Goal: Task Accomplishment & Management: Manage account settings

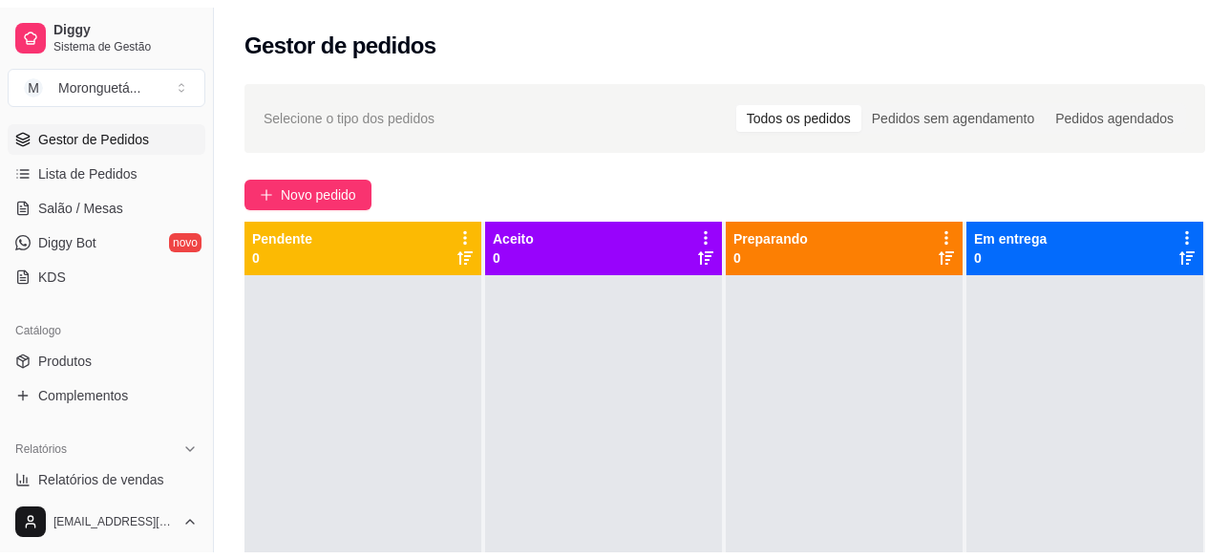
scroll to position [268, 0]
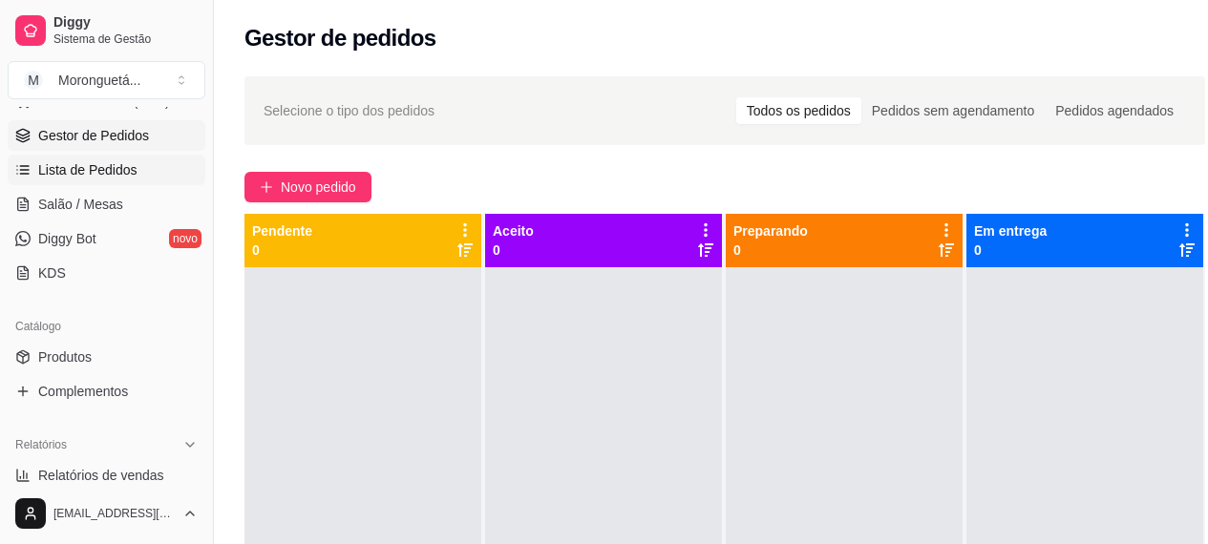
click at [130, 176] on span "Lista de Pedidos" at bounding box center [87, 169] width 99 height 19
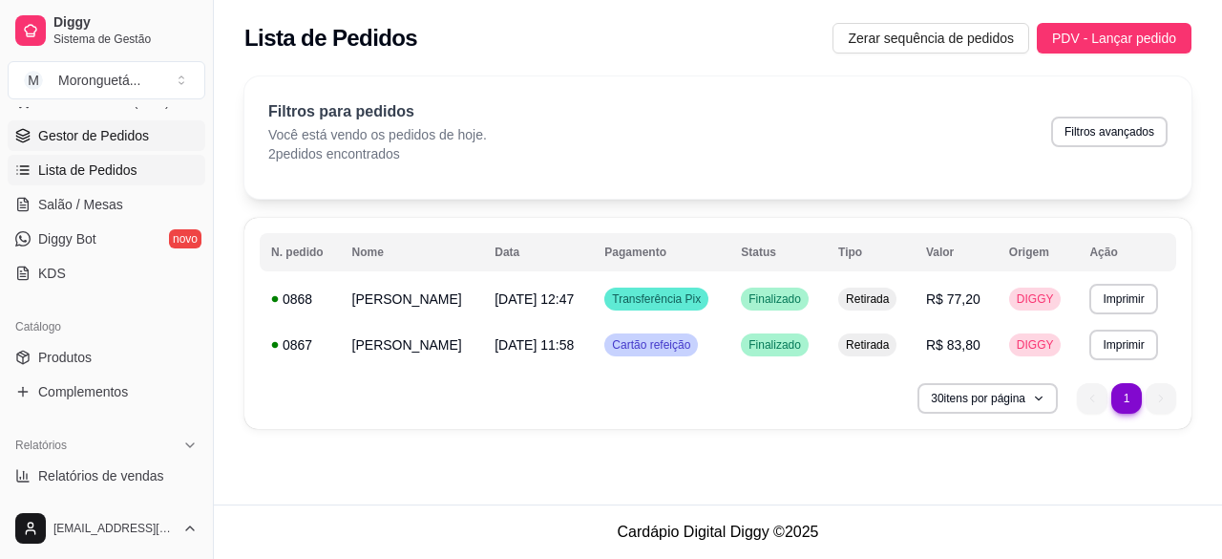
click at [98, 136] on span "Gestor de Pedidos" at bounding box center [93, 135] width 111 height 19
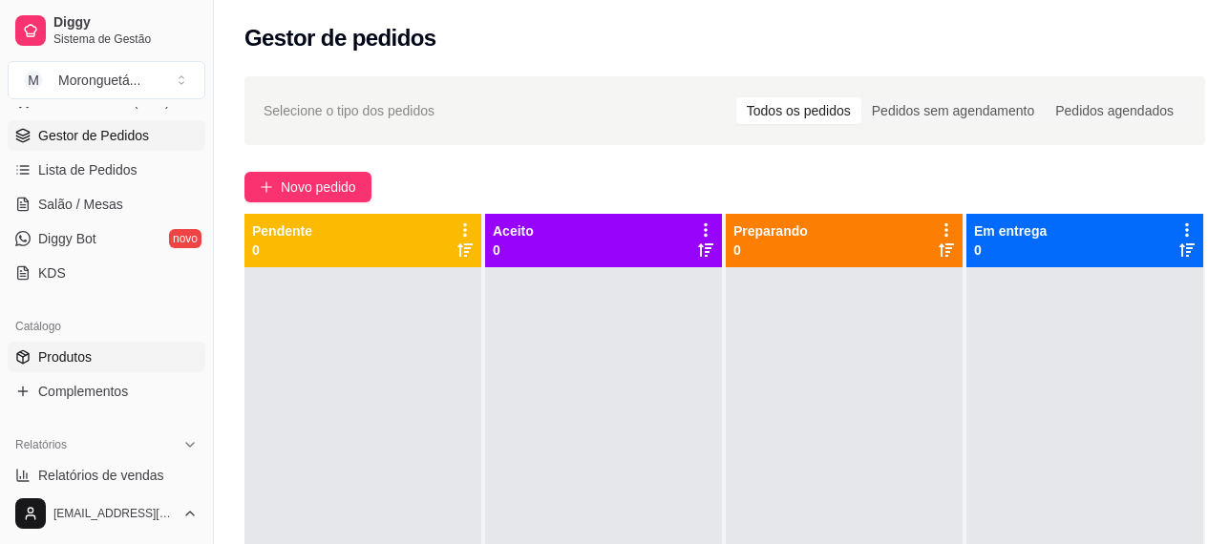
click at [75, 362] on span "Produtos" at bounding box center [64, 357] width 53 height 19
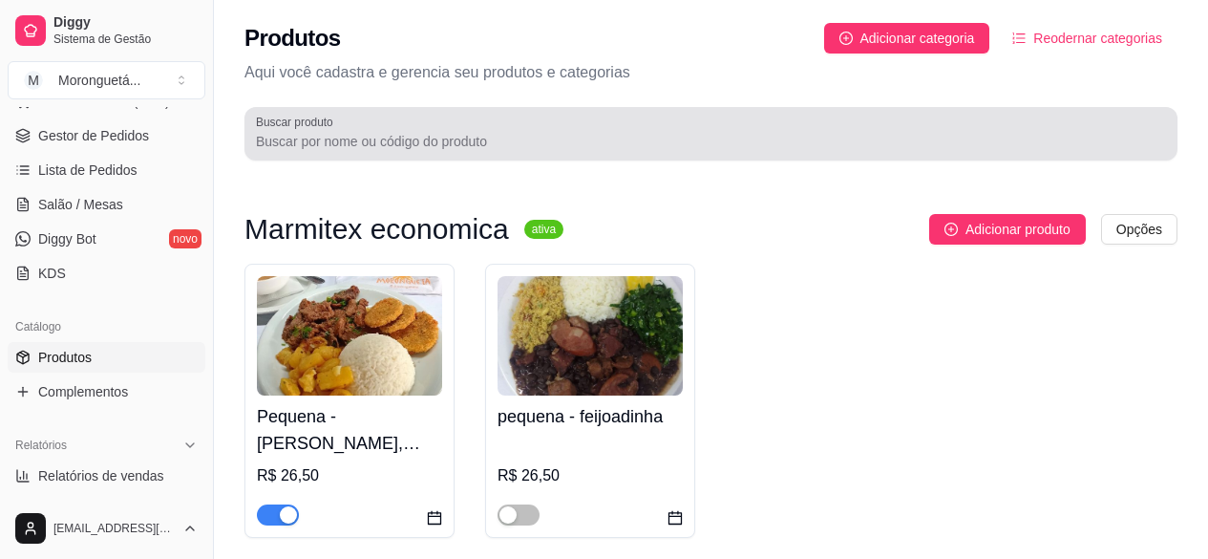
click at [283, 130] on div at bounding box center [711, 134] width 910 height 38
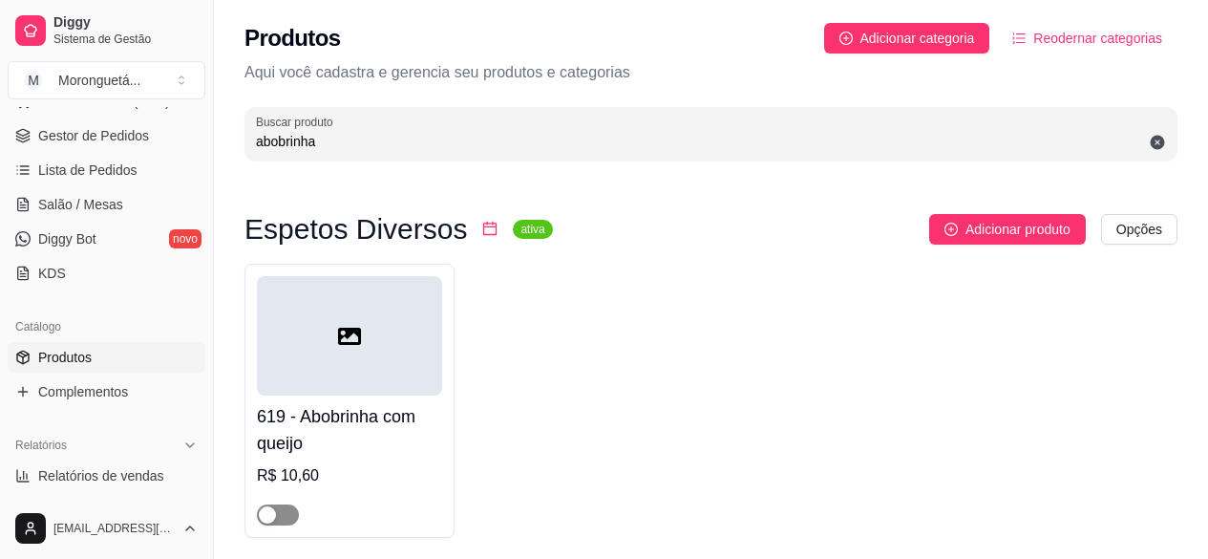
drag, startPoint x: 267, startPoint y: 510, endPoint x: 284, endPoint y: 510, distance: 16.2
click at [276, 510] on div "button" at bounding box center [267, 514] width 17 height 17
click at [325, 139] on input "abobrinha" at bounding box center [711, 141] width 910 height 19
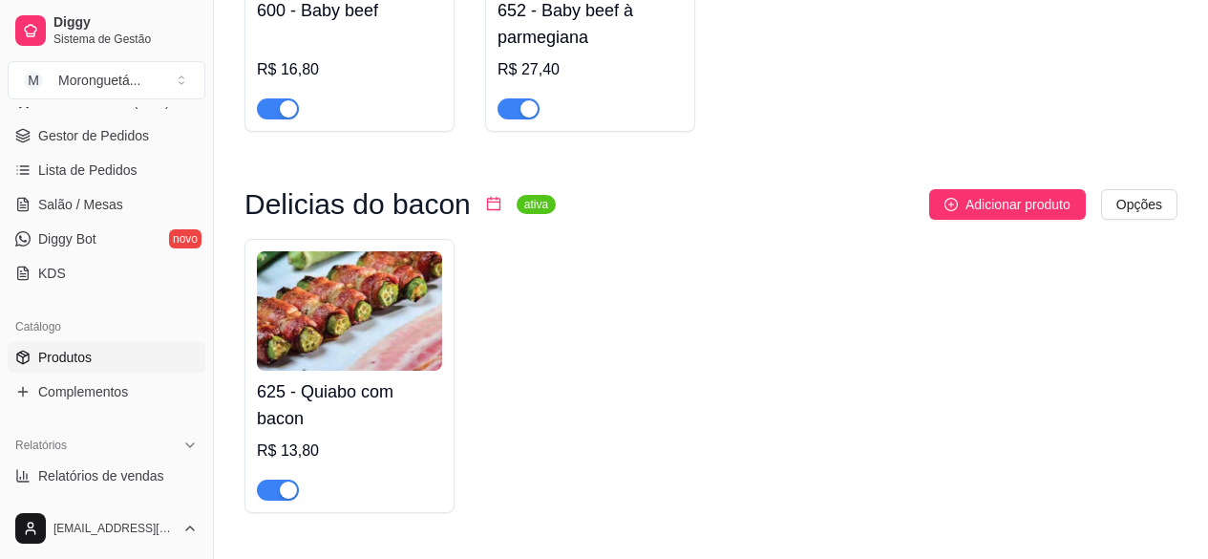
scroll to position [244, 0]
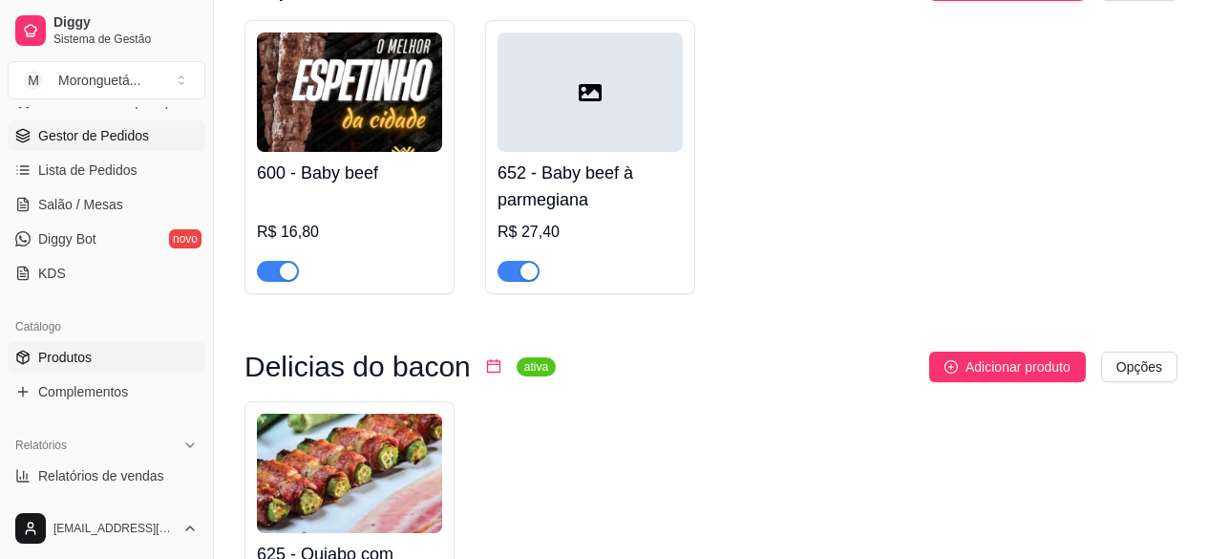
type input "ab"
click at [68, 134] on span "Gestor de Pedidos" at bounding box center [93, 135] width 111 height 19
